Goal: Transaction & Acquisition: Obtain resource

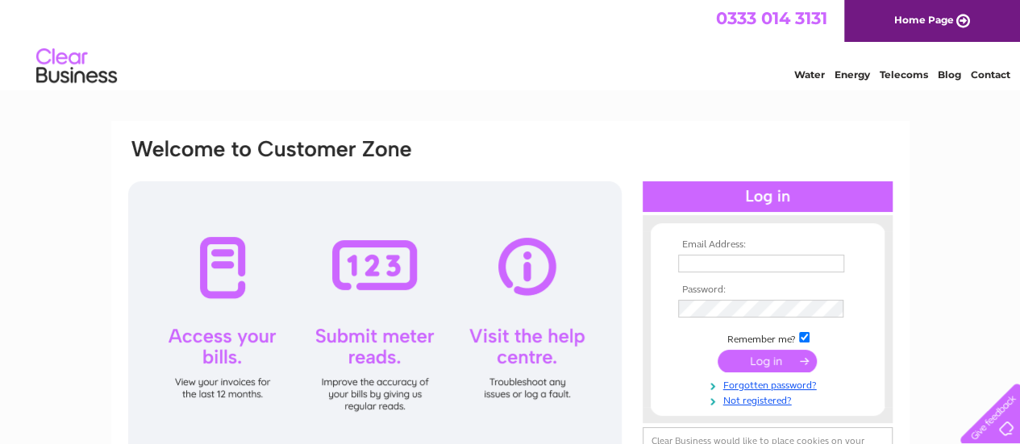
type input "bernieneumann01@gmail.com"
click at [777, 365] on input "submit" at bounding box center [767, 361] width 99 height 23
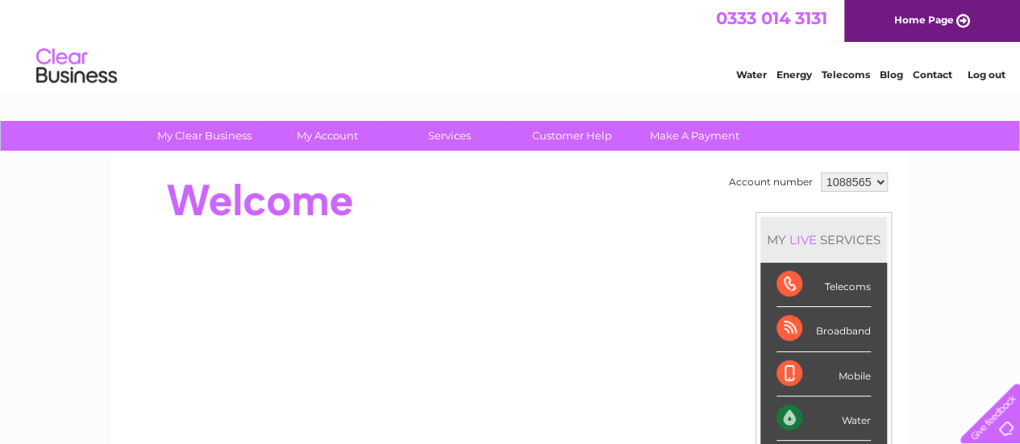
scroll to position [52, 0]
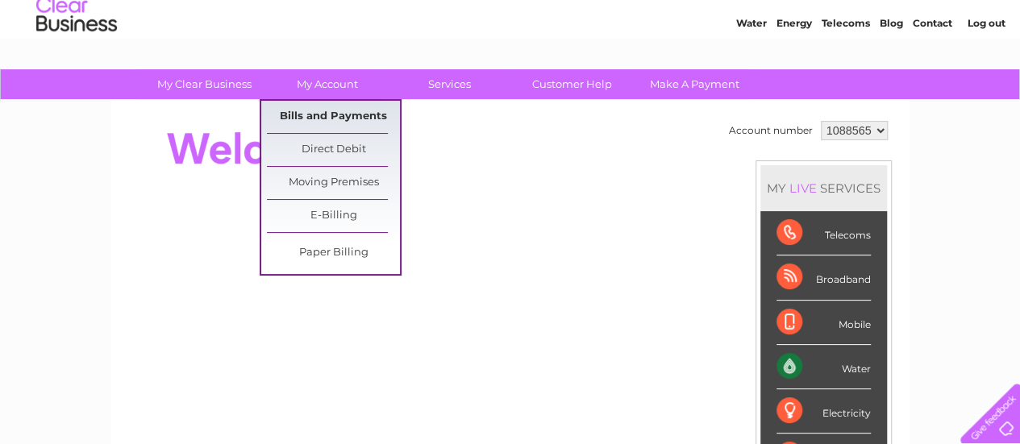
click at [332, 119] on link "Bills and Payments" at bounding box center [333, 117] width 133 height 32
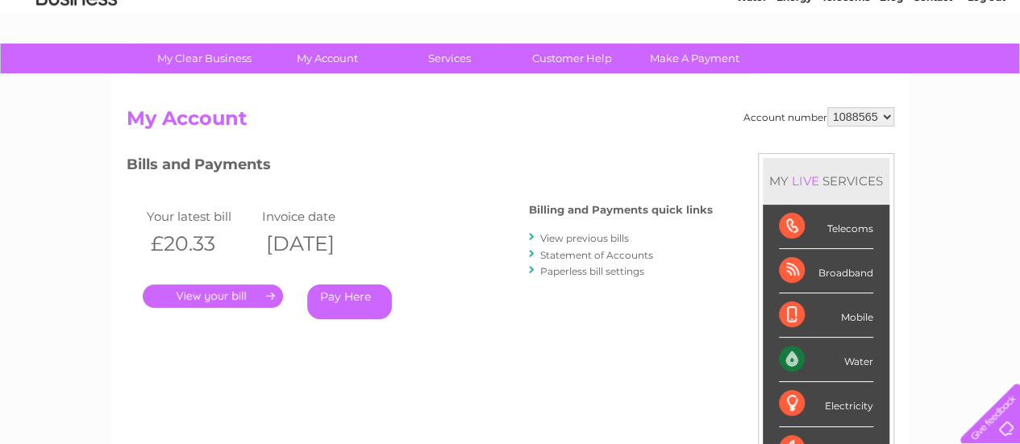
click at [206, 299] on link "." at bounding box center [213, 296] width 140 height 23
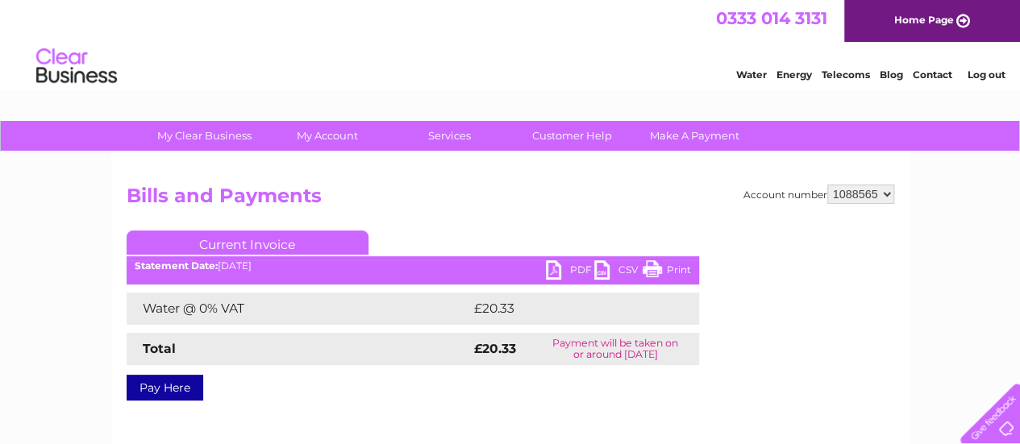
click at [669, 264] on link "Print" at bounding box center [667, 271] width 48 height 23
click at [556, 263] on link "PDF" at bounding box center [570, 271] width 48 height 23
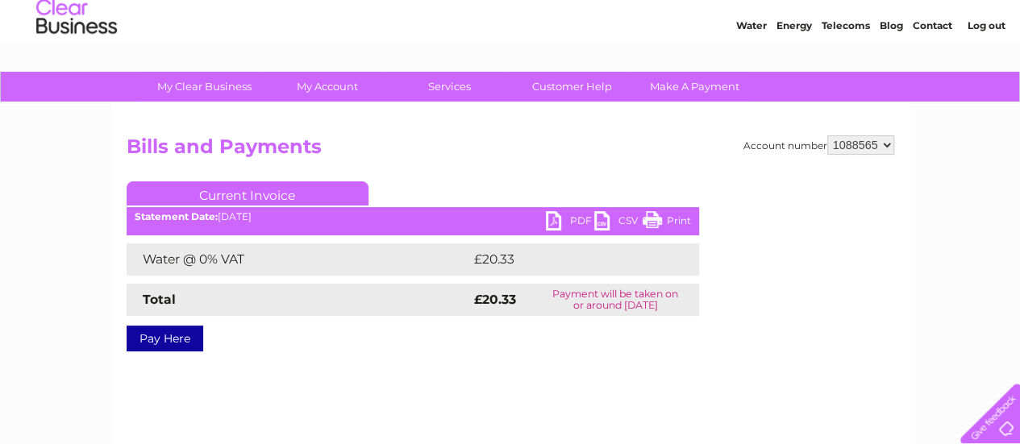
scroll to position [77, 0]
